Goal: Check status: Check status

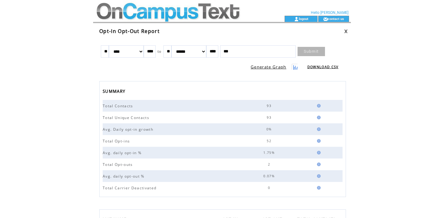
click at [401, 65] on html "**********" at bounding box center [222, 109] width 444 height 218
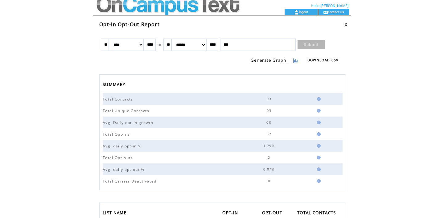
click at [194, 46] on select "******* ******** ***** ***** *** **** **** ****** ********* ******* ******** **…" at bounding box center [189, 45] width 35 height 12
click at [319, 46] on link "Submit" at bounding box center [311, 44] width 27 height 9
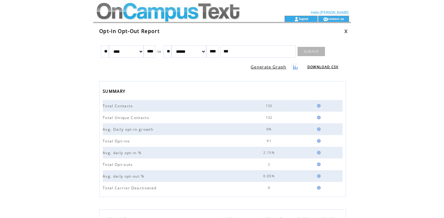
scroll to position [8, 0]
